Goal: Task Accomplishment & Management: Manage account settings

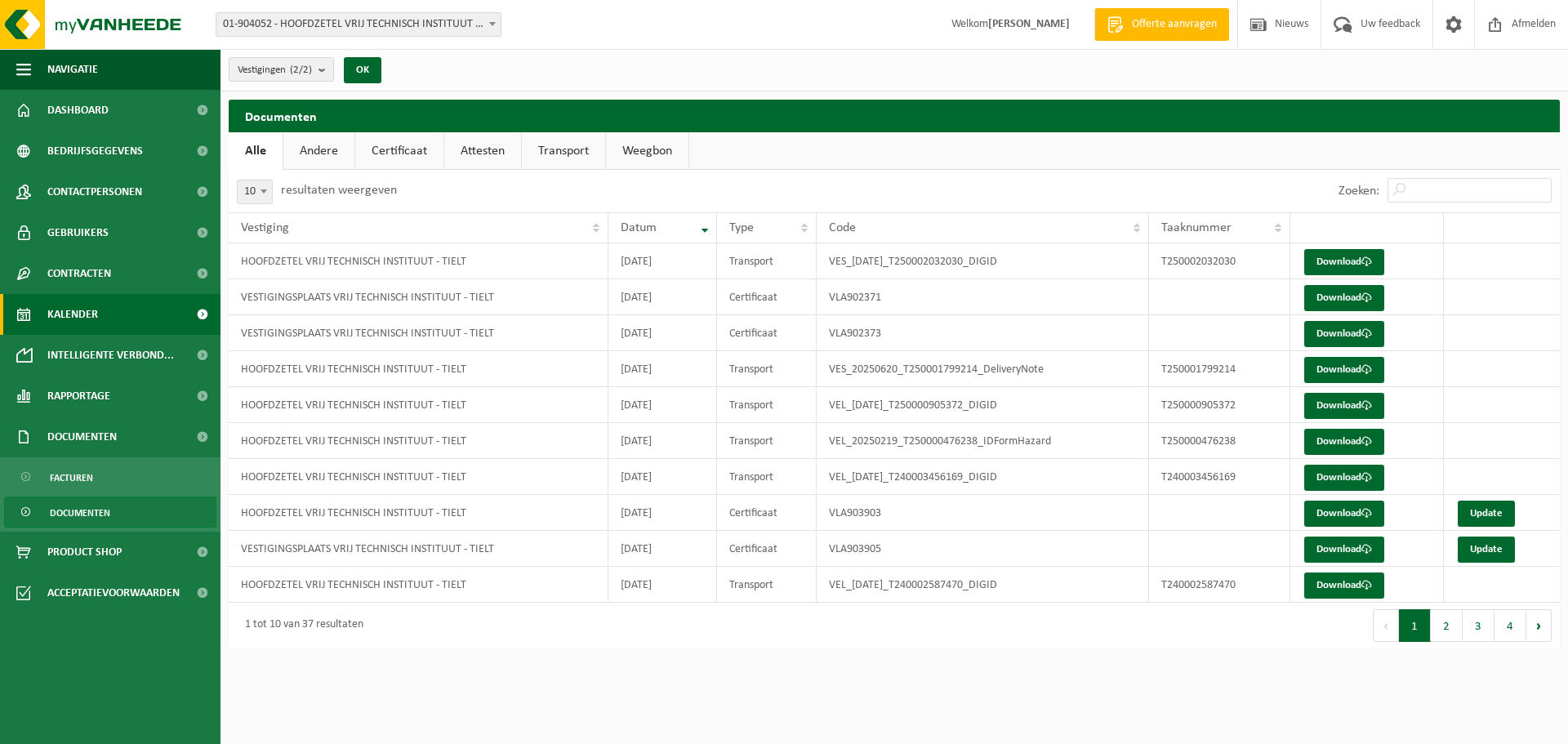
click at [69, 313] on span "Kalender" at bounding box center [73, 313] width 51 height 41
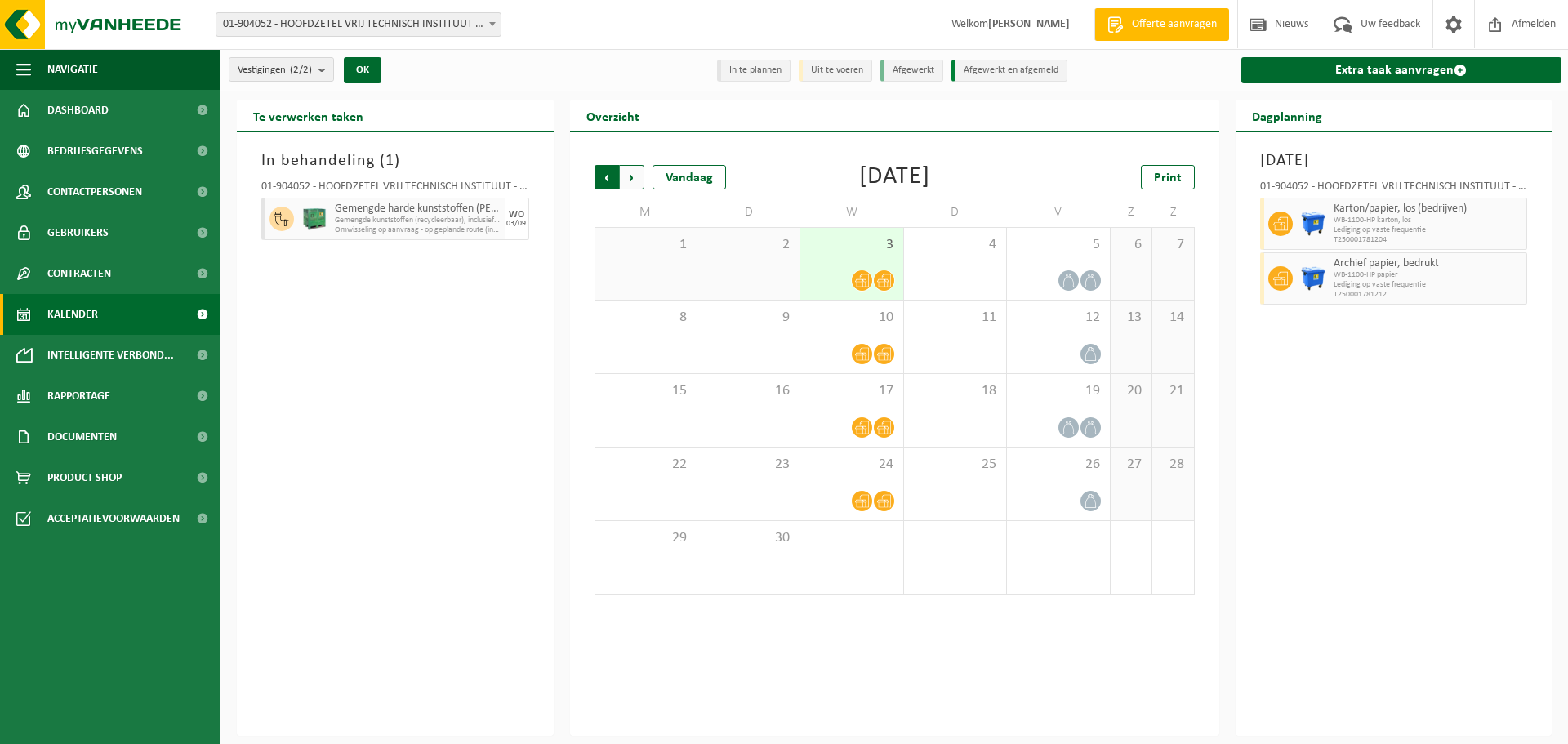
click at [629, 180] on span "Volgende" at bounding box center [632, 177] width 24 height 24
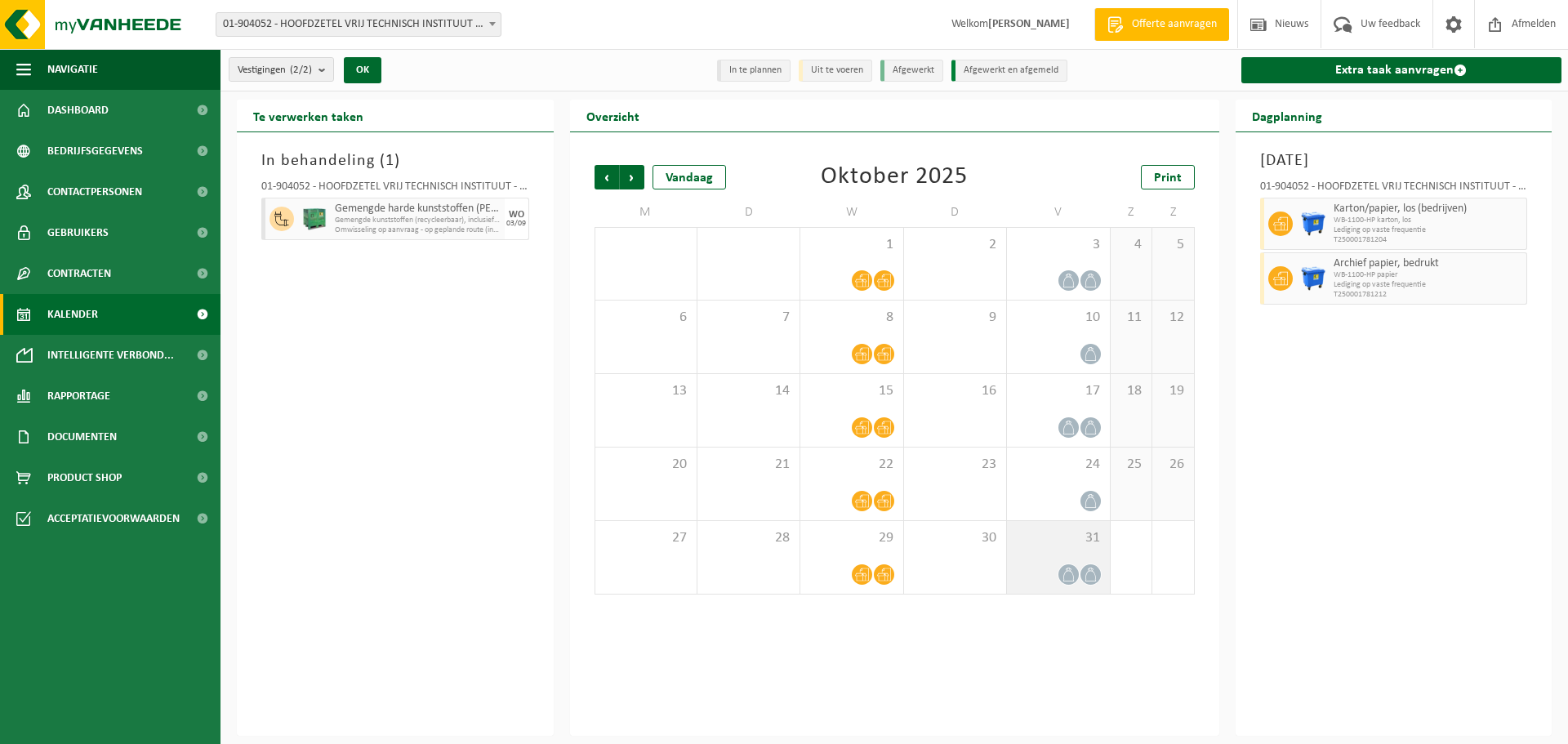
click at [1089, 571] on icon at bounding box center [1091, 574] width 14 height 14
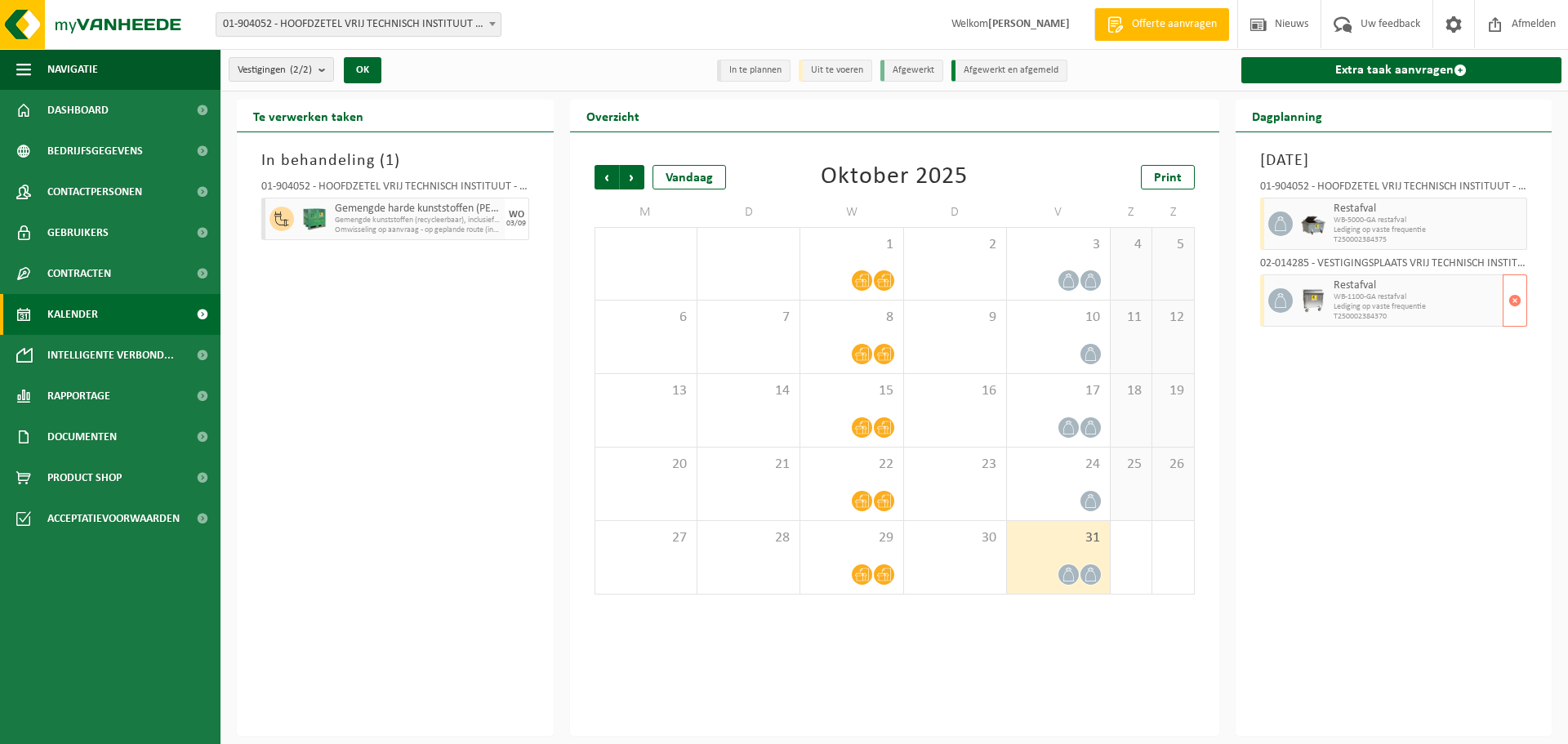
click at [1414, 303] on span "Lediging op vaste frequentie" at bounding box center [1416, 306] width 166 height 9
click at [1522, 298] on button "button" at bounding box center [1514, 300] width 24 height 53
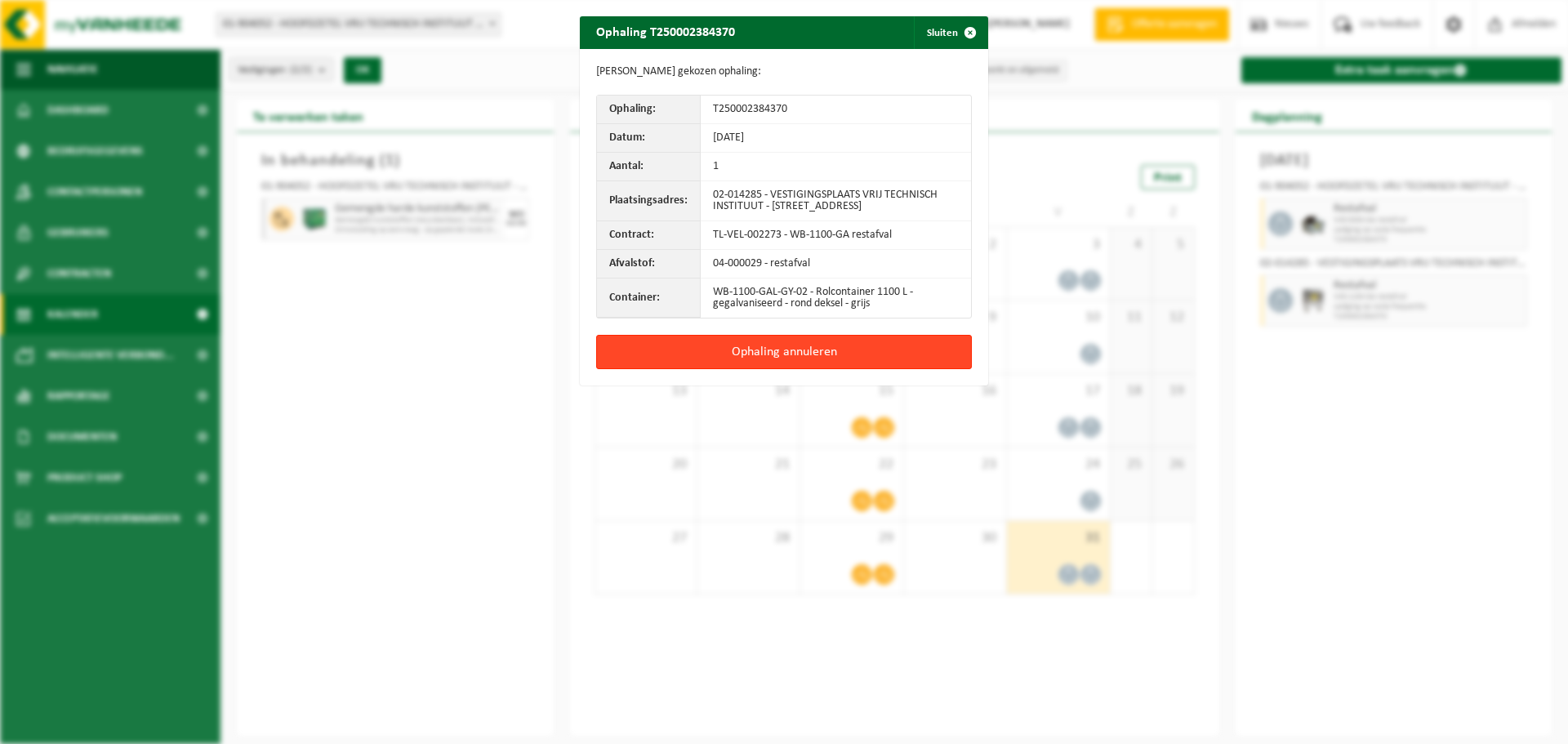
click at [772, 350] on button "Ophaling annuleren" at bounding box center [783, 352] width 376 height 35
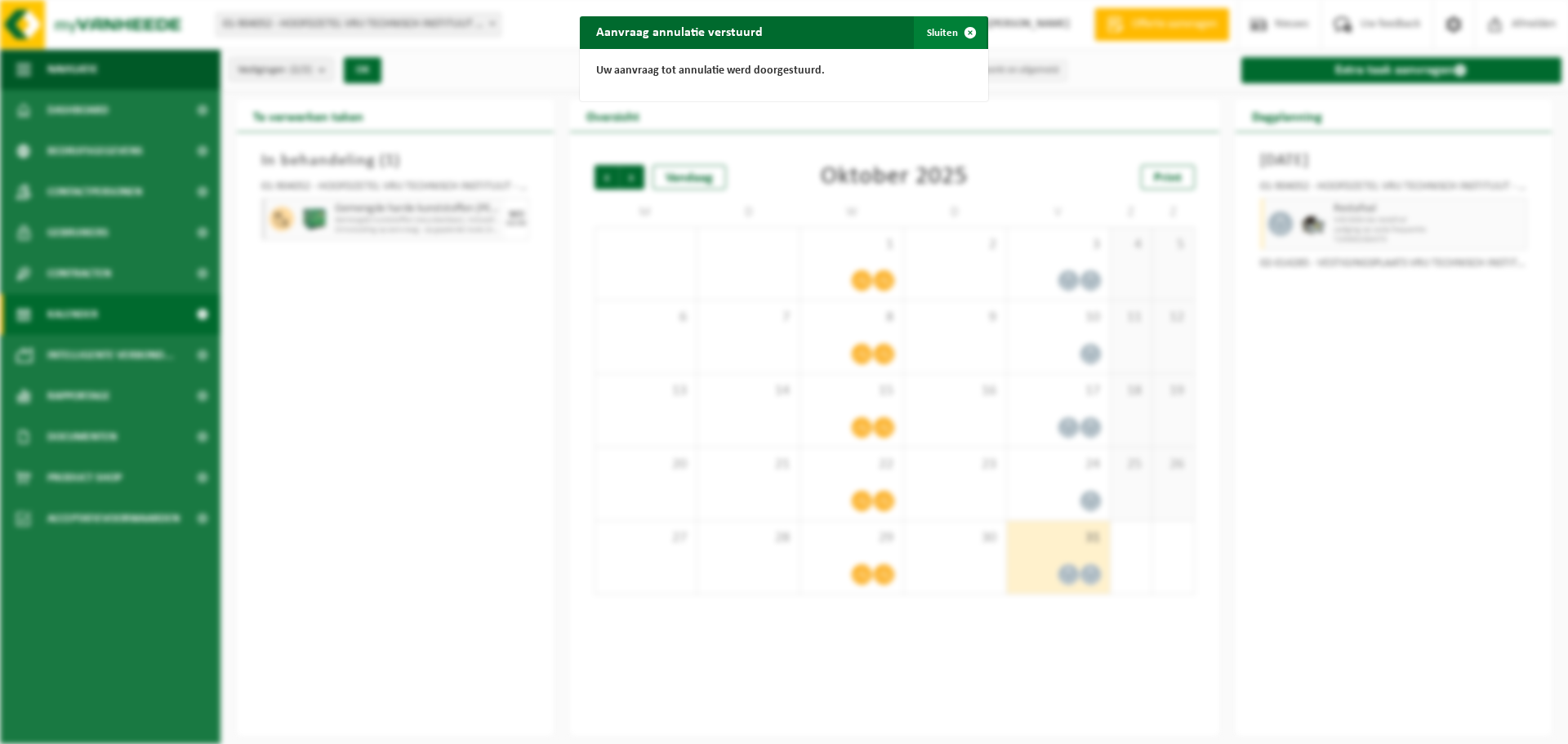
click at [937, 33] on button "Sluiten" at bounding box center [950, 33] width 73 height 33
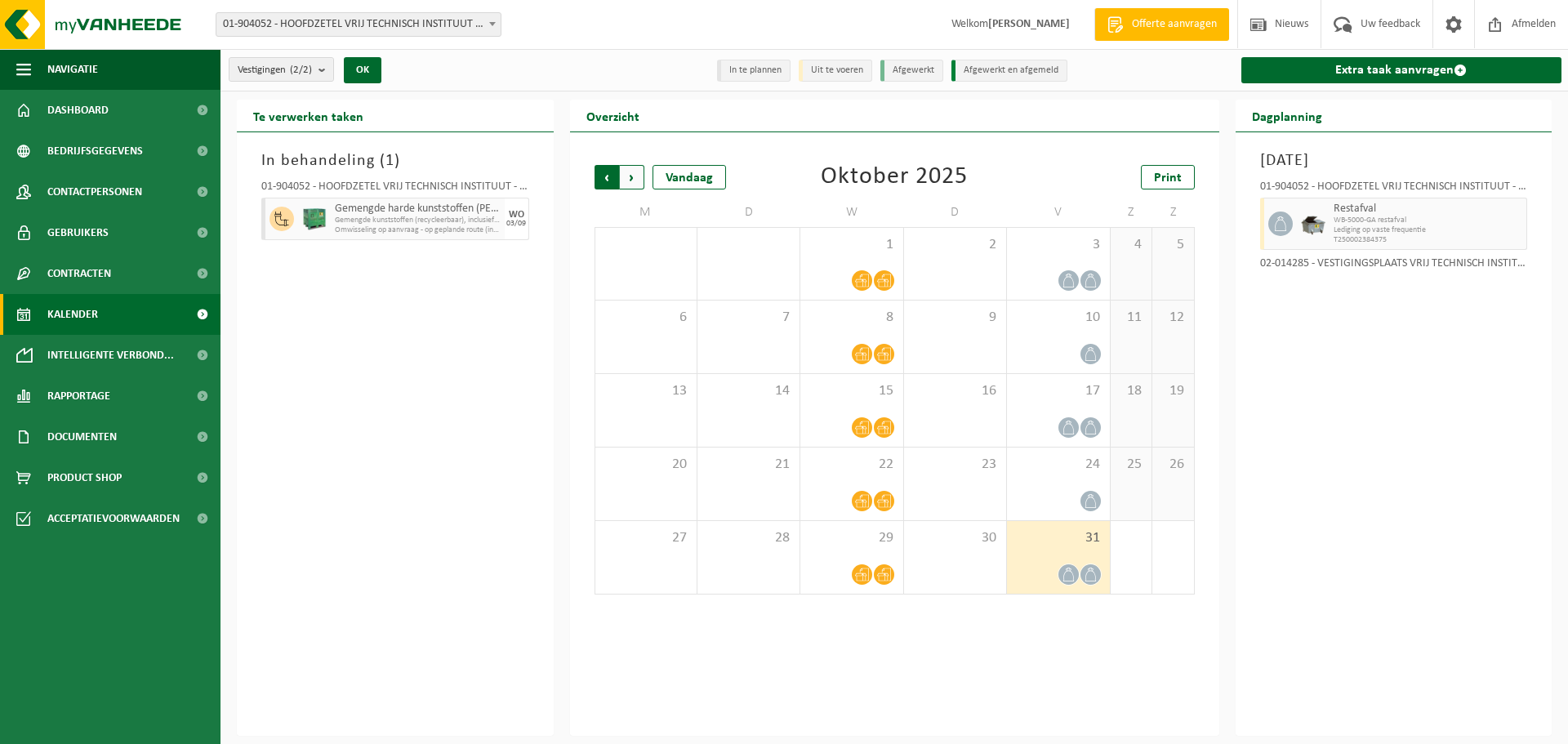
click at [630, 179] on span "Volgende" at bounding box center [632, 177] width 24 height 24
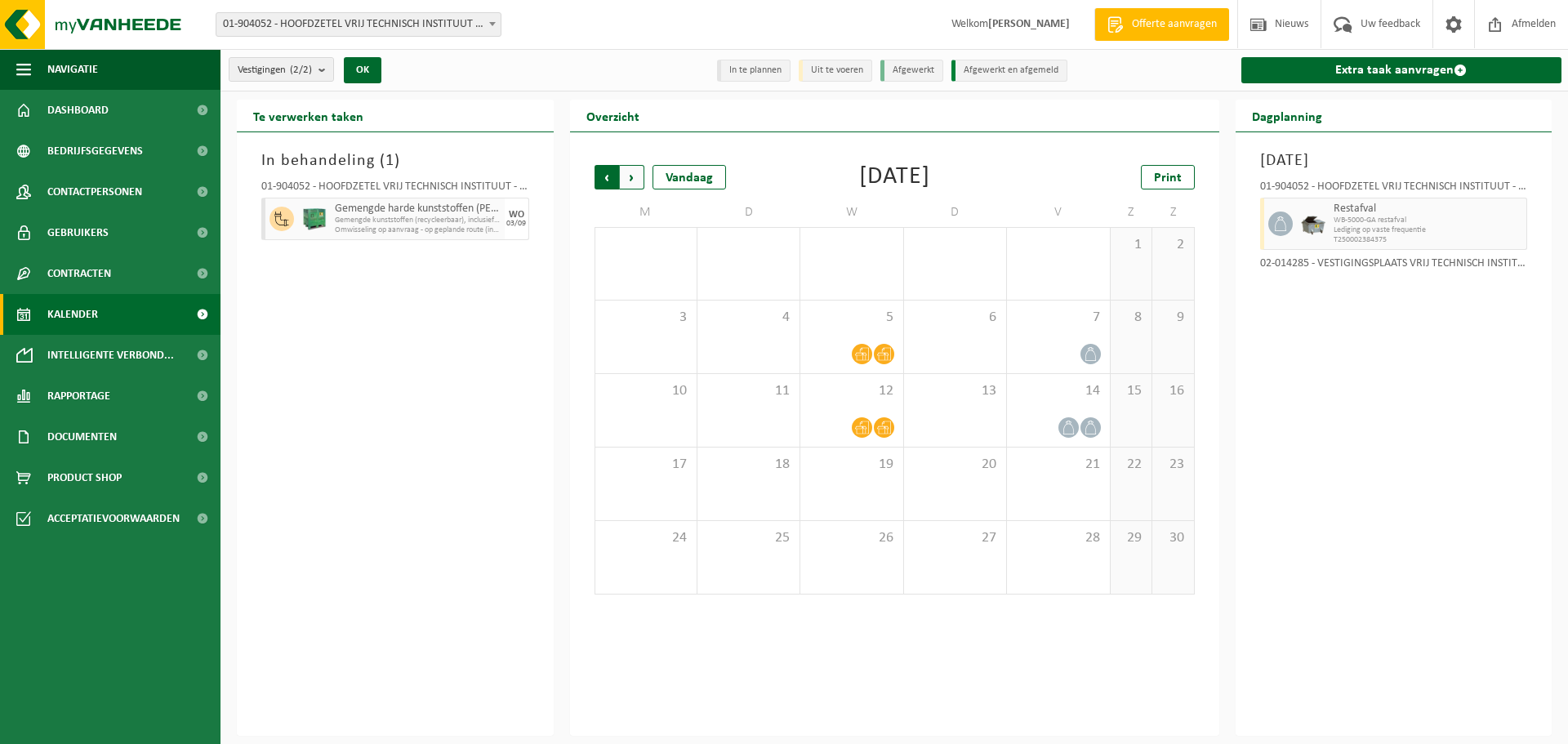
click at [634, 180] on span "Volgende" at bounding box center [632, 177] width 24 height 24
